Goal: Check status: Check status

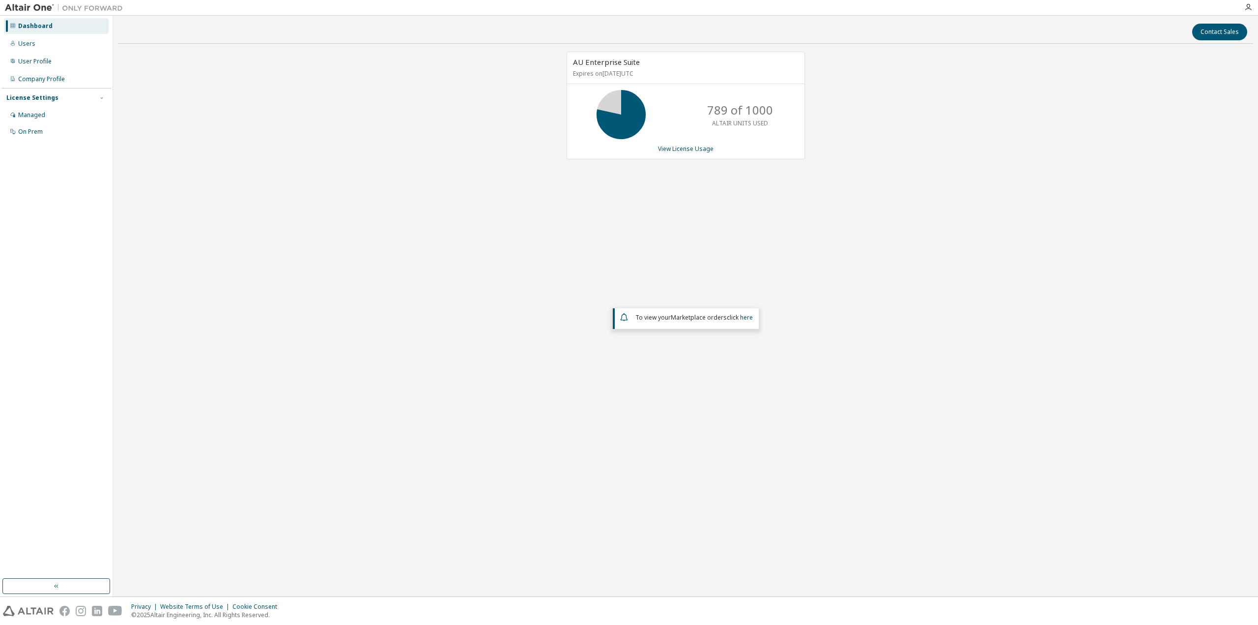
click at [965, 181] on div "AU Enterprise Suite Expires on [DATE] UTC 789 of 1000 ALTAIR UNITS USED View Li…" at bounding box center [685, 255] width 1135 height 406
